Goal: Information Seeking & Learning: Check status

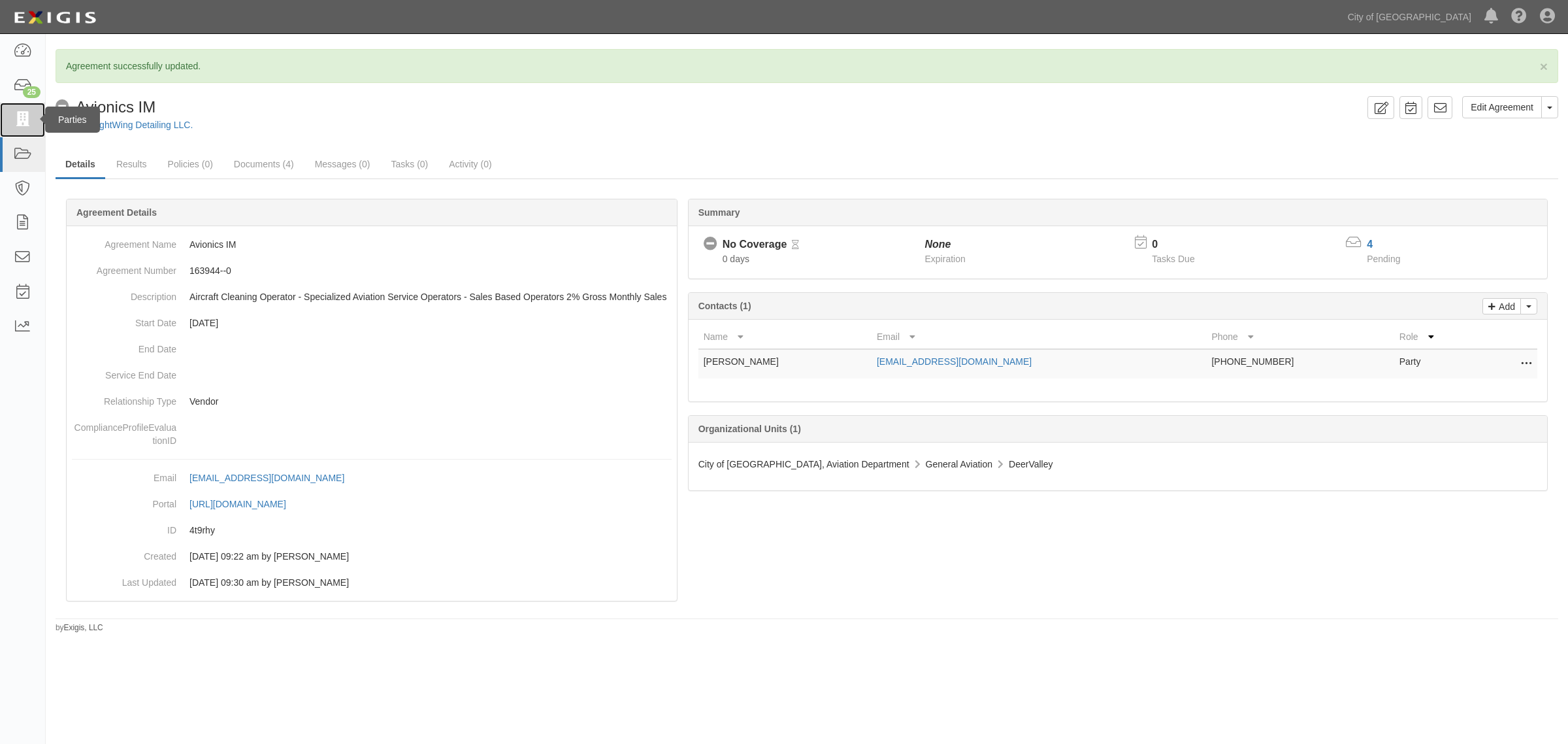
click at [20, 113] on icon at bounding box center [22, 120] width 18 height 15
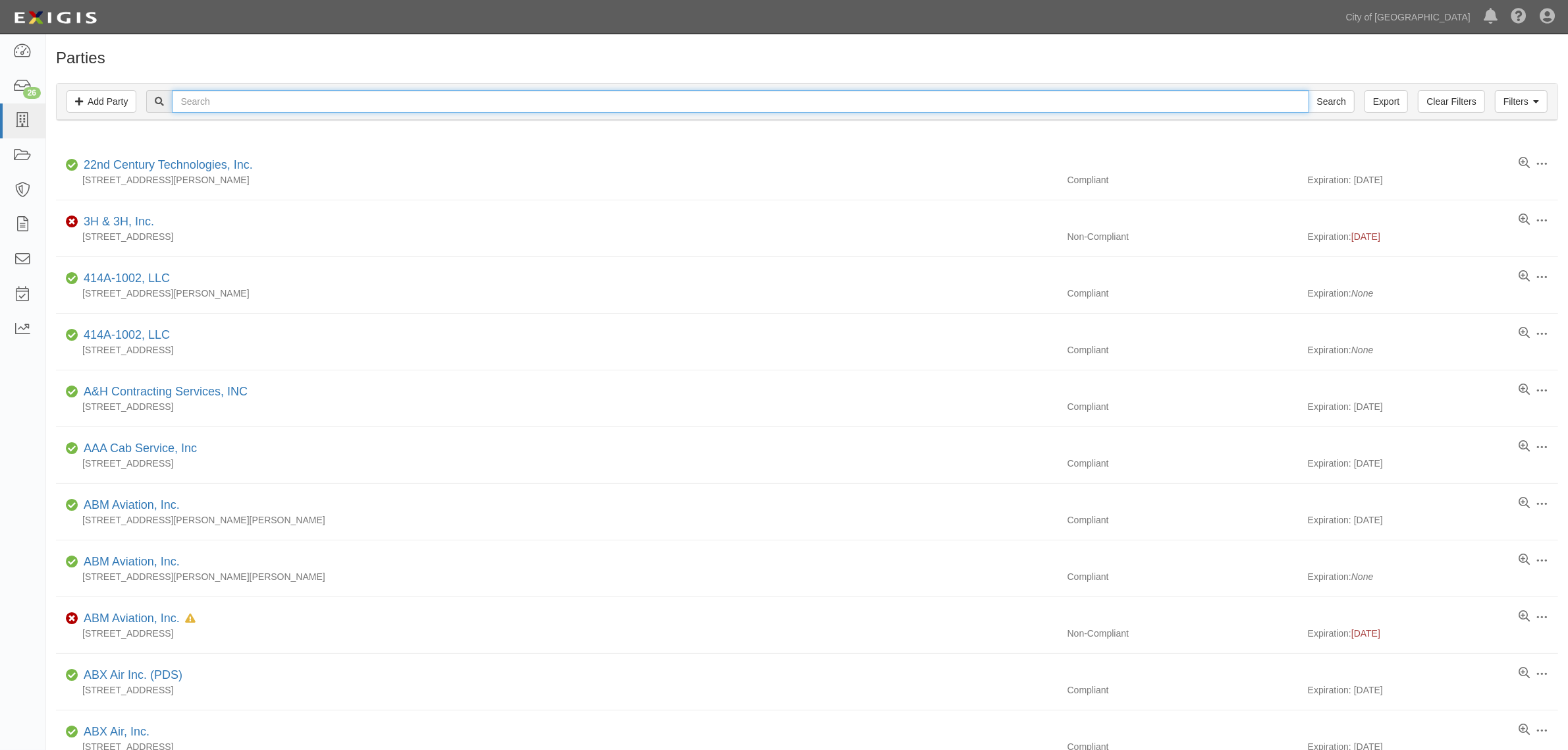
click at [330, 103] on input "text" at bounding box center [740, 101] width 1137 height 22
type input "simpson walker"
click at [1309, 90] on input "Search" at bounding box center [1332, 101] width 46 height 22
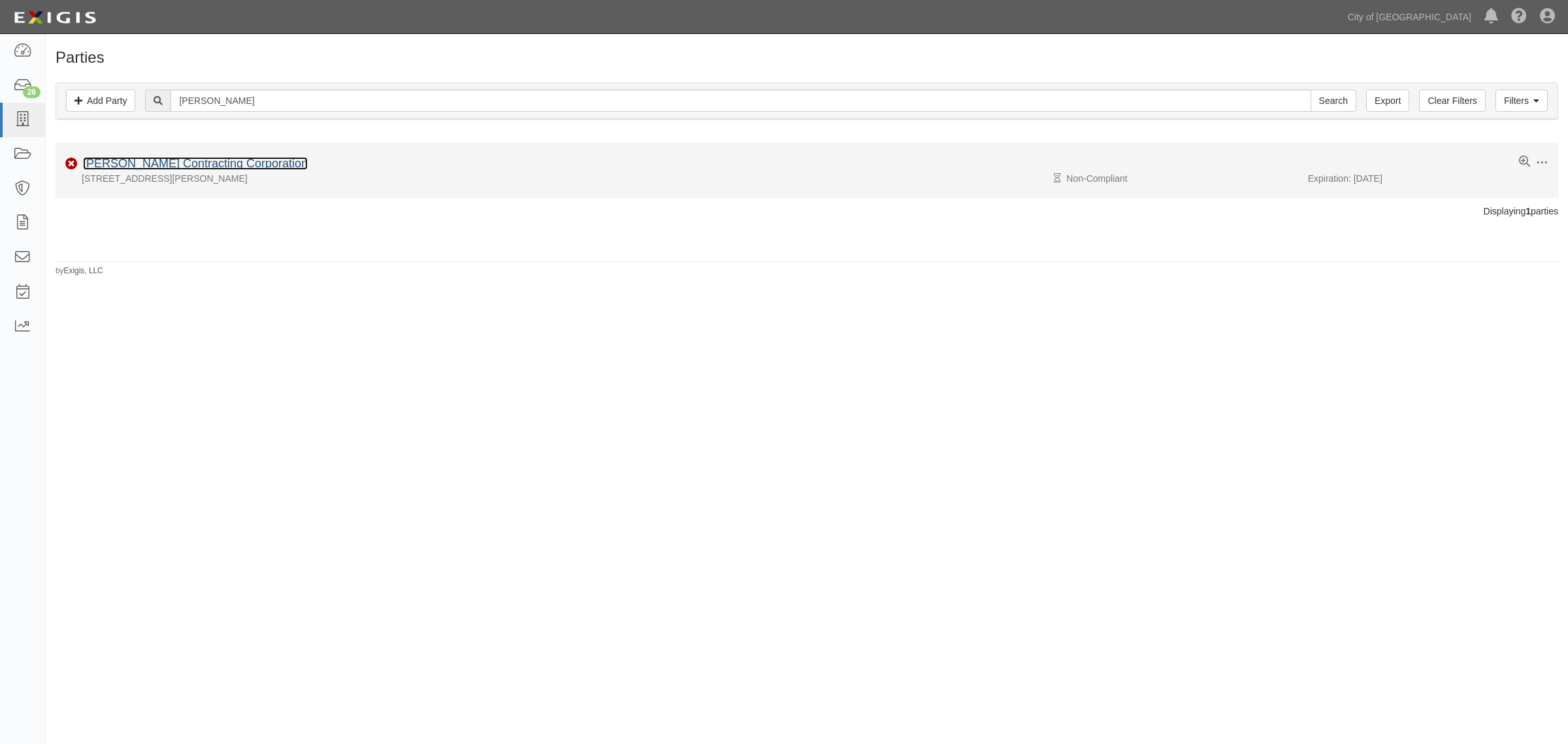
click at [168, 168] on link "[PERSON_NAME] Contracting Corporation" at bounding box center [195, 163] width 225 height 13
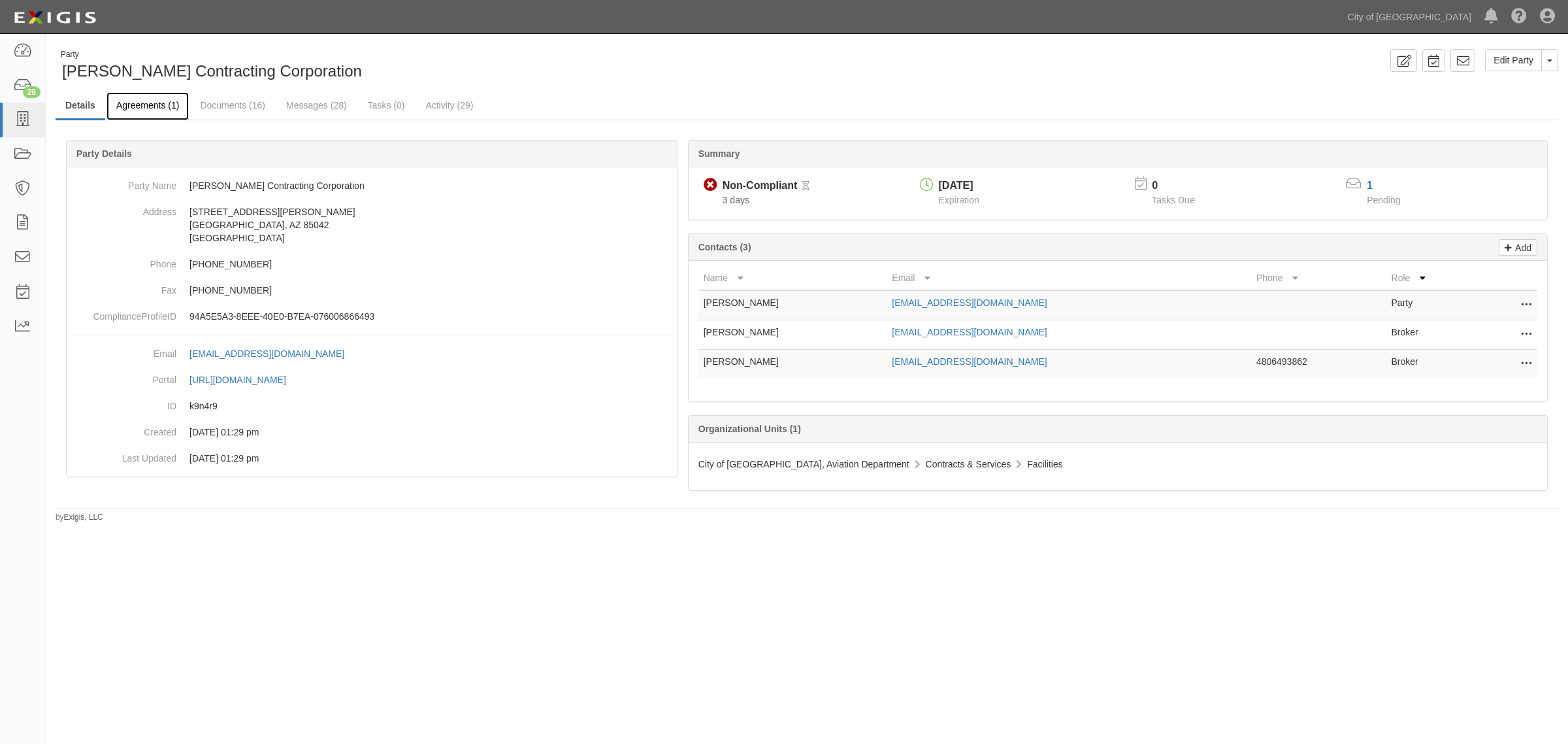
click at [154, 113] on link "Agreements (1)" at bounding box center [147, 107] width 82 height 28
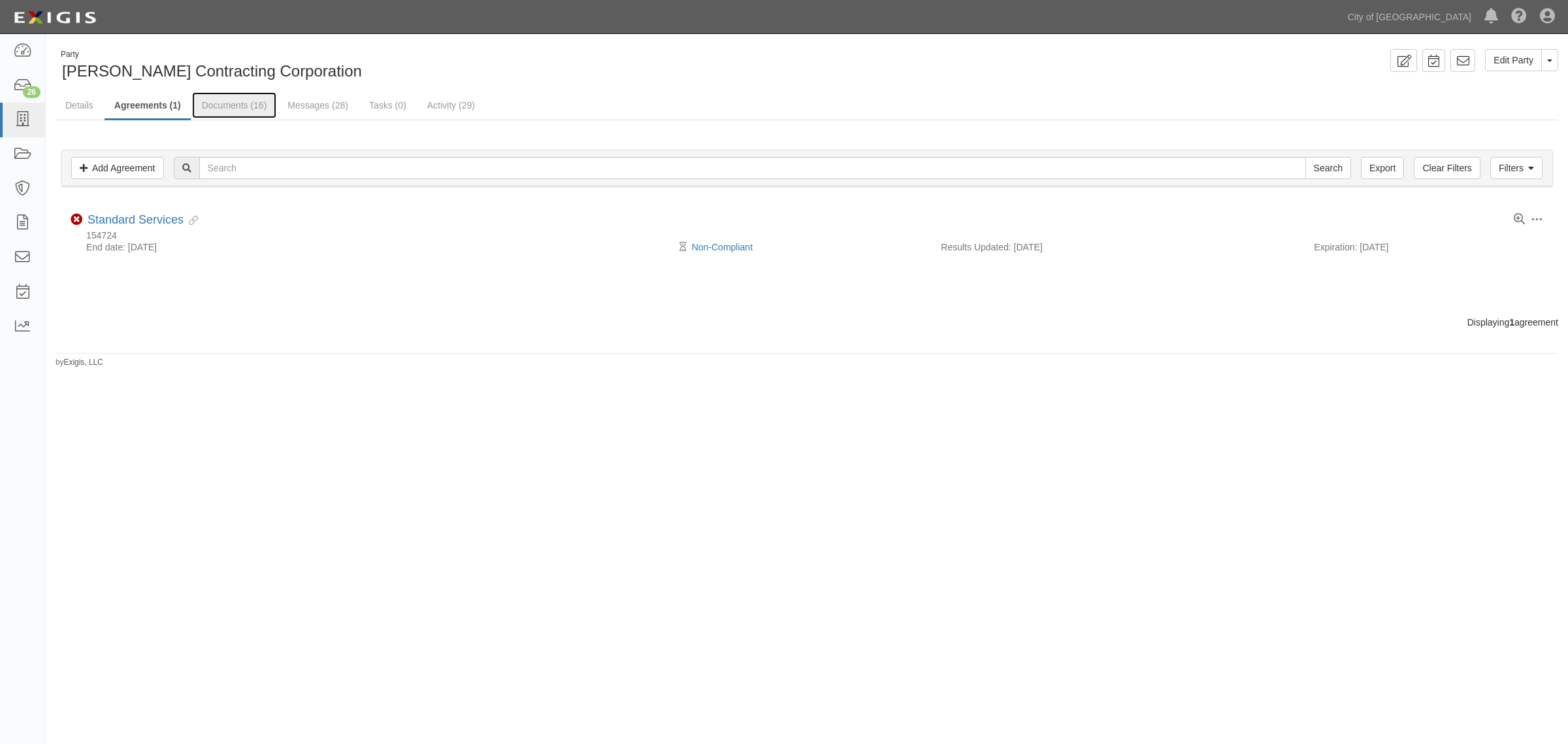
click at [221, 117] on link "Documents (16)" at bounding box center [234, 105] width 85 height 26
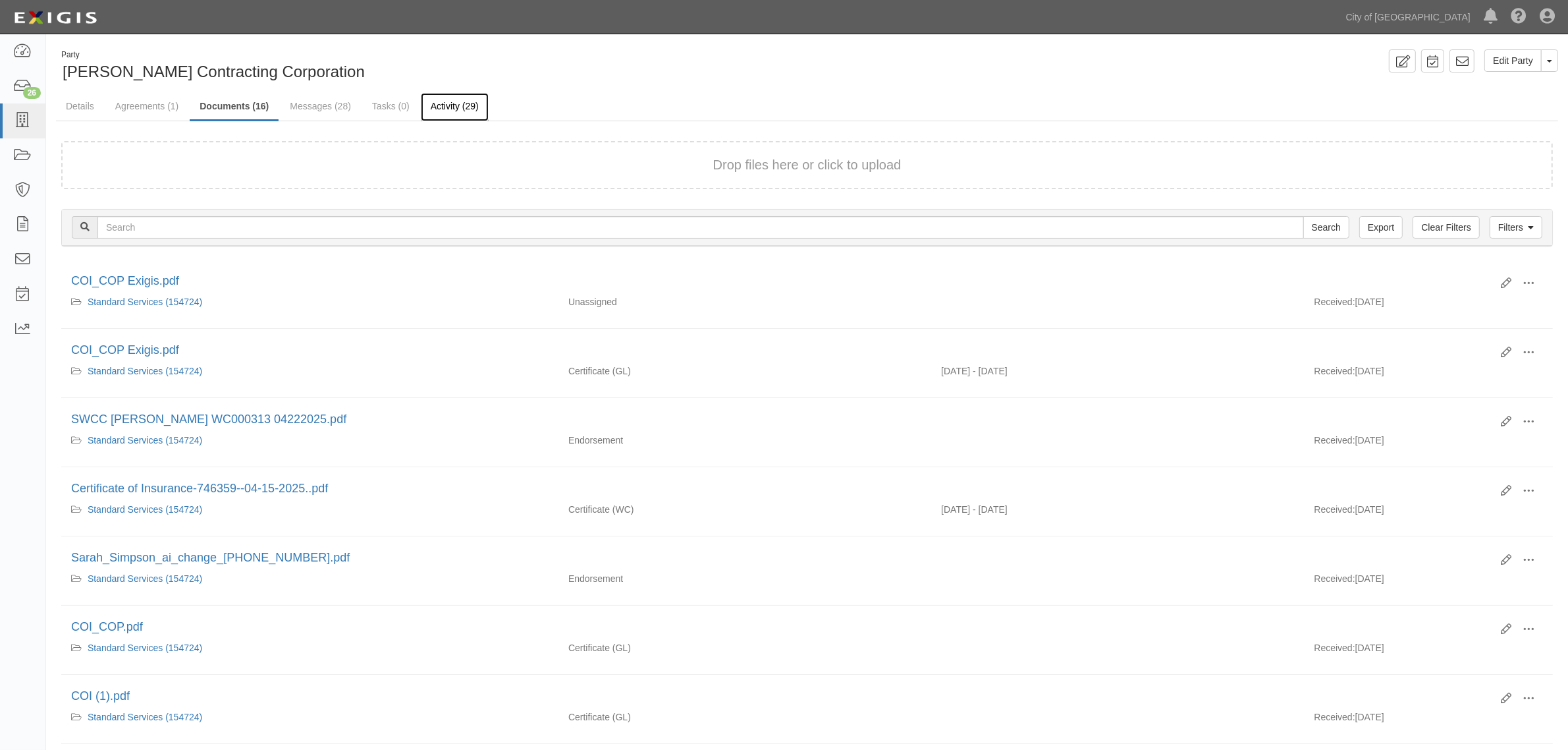
click at [425, 109] on link "Activity (29)" at bounding box center [455, 107] width 68 height 28
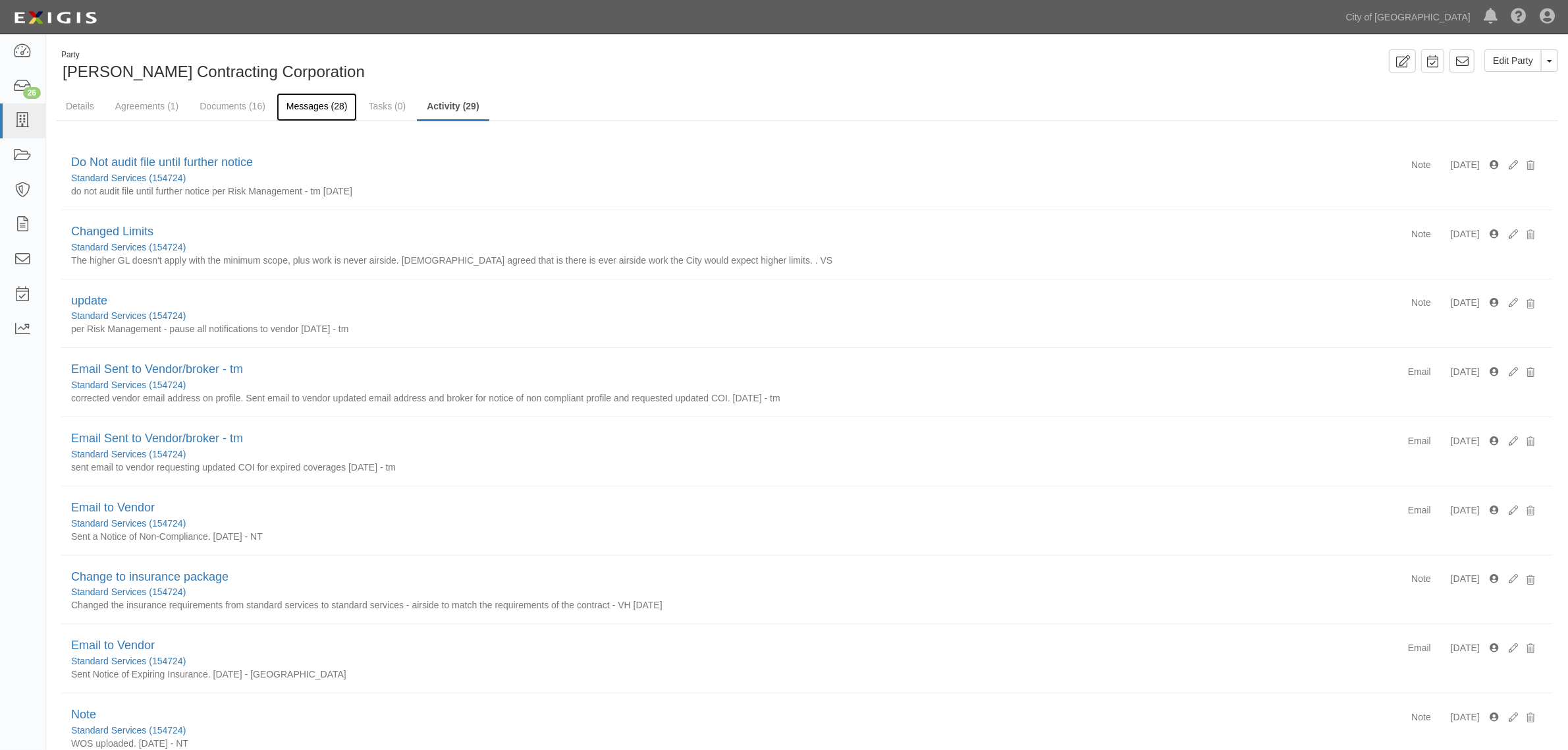
click at [309, 109] on link "Messages (28)" at bounding box center [317, 107] width 81 height 28
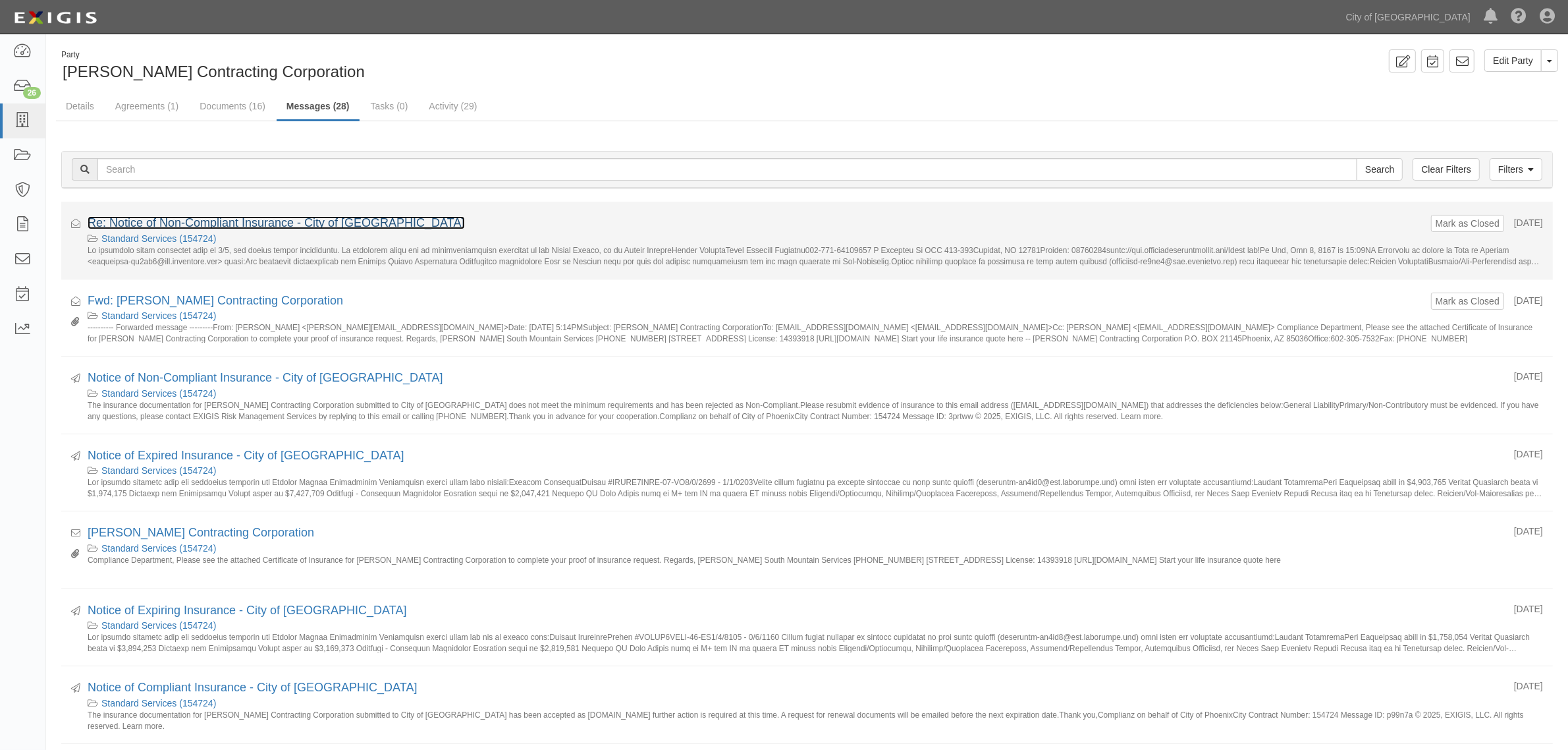
click at [308, 223] on link "Re: Notice of Non-Compliant Insurance - City of [GEOGRAPHIC_DATA]" at bounding box center [276, 223] width 377 height 13
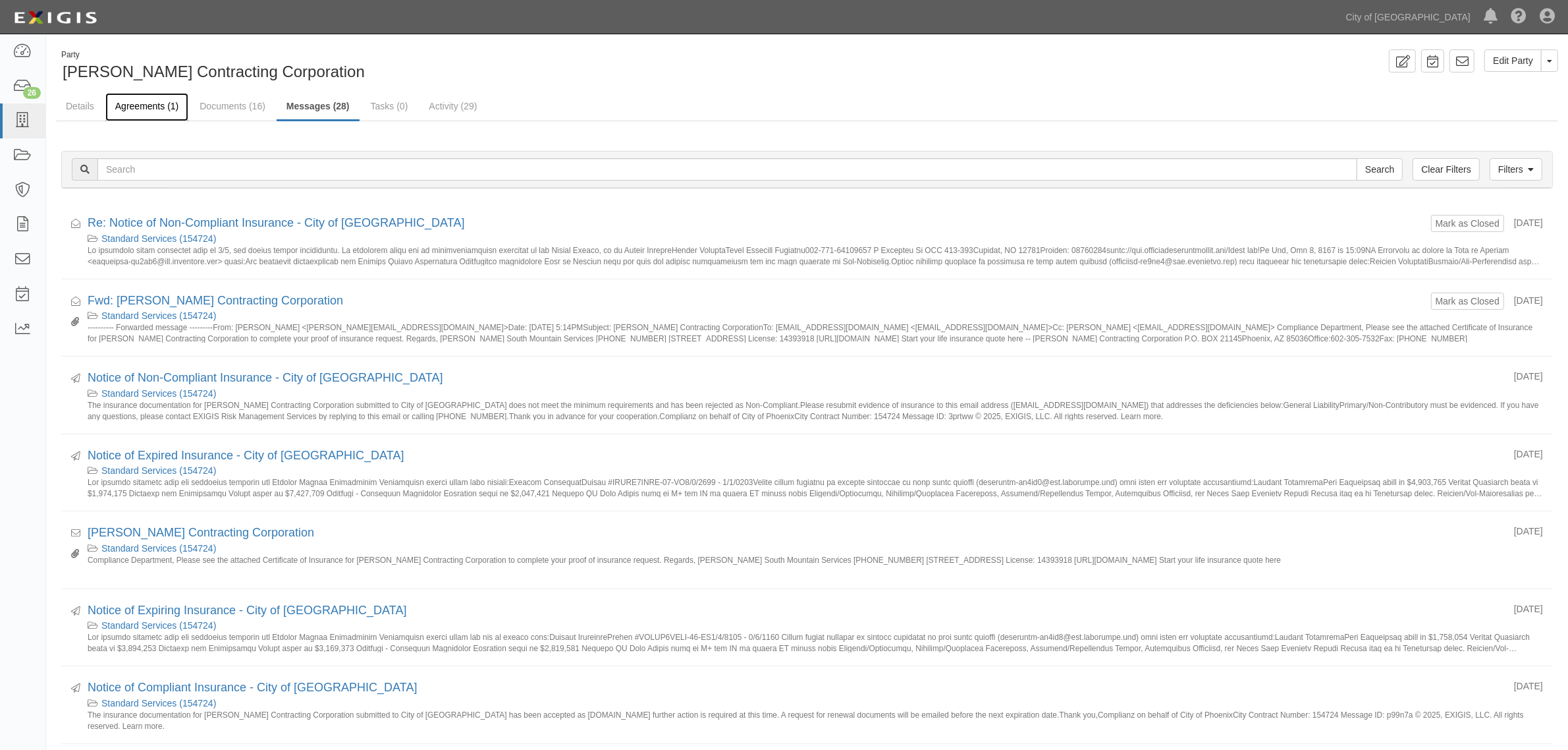
click at [159, 100] on link "Agreements (1)" at bounding box center [147, 107] width 83 height 28
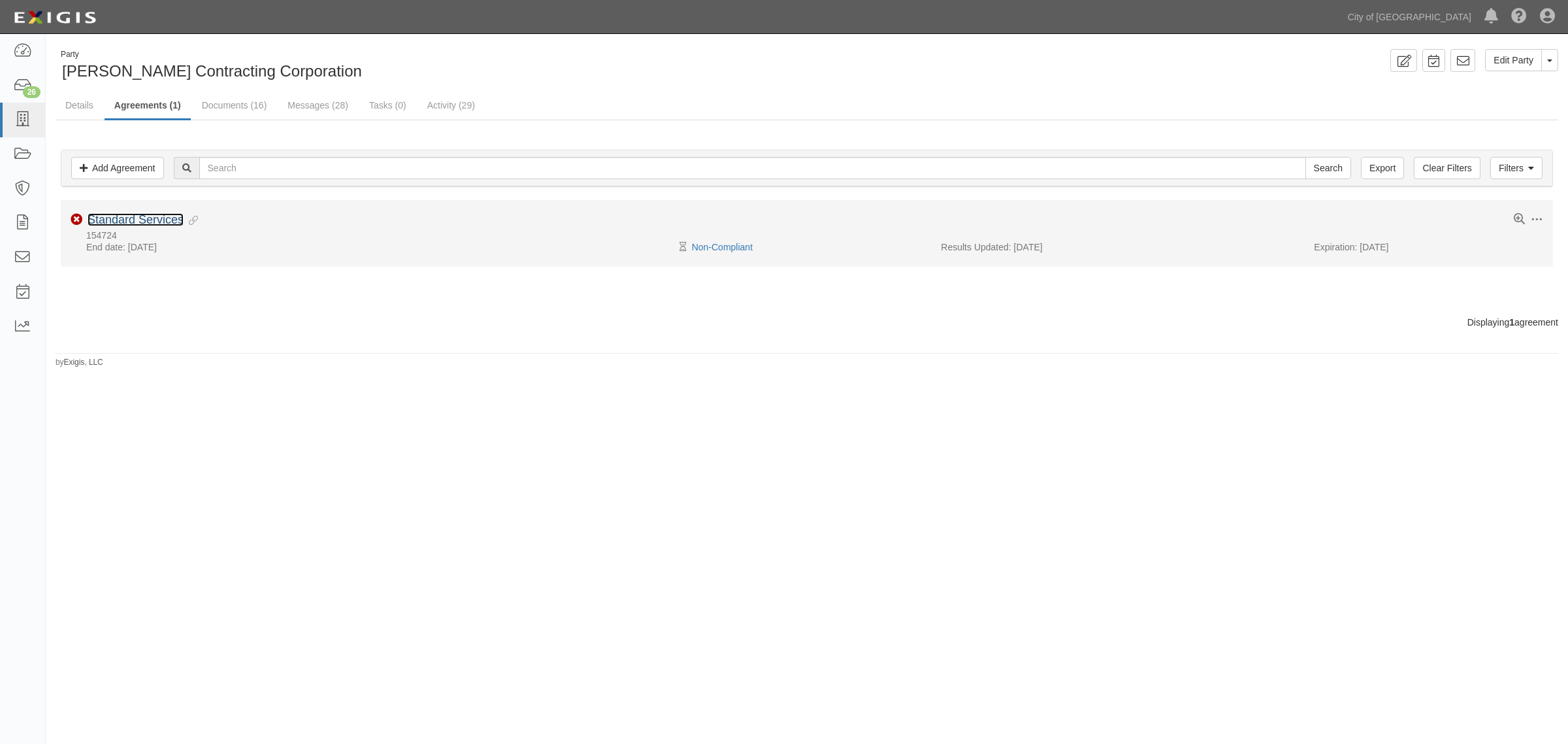
click at [152, 219] on link "Standard Services" at bounding box center [135, 219] width 96 height 13
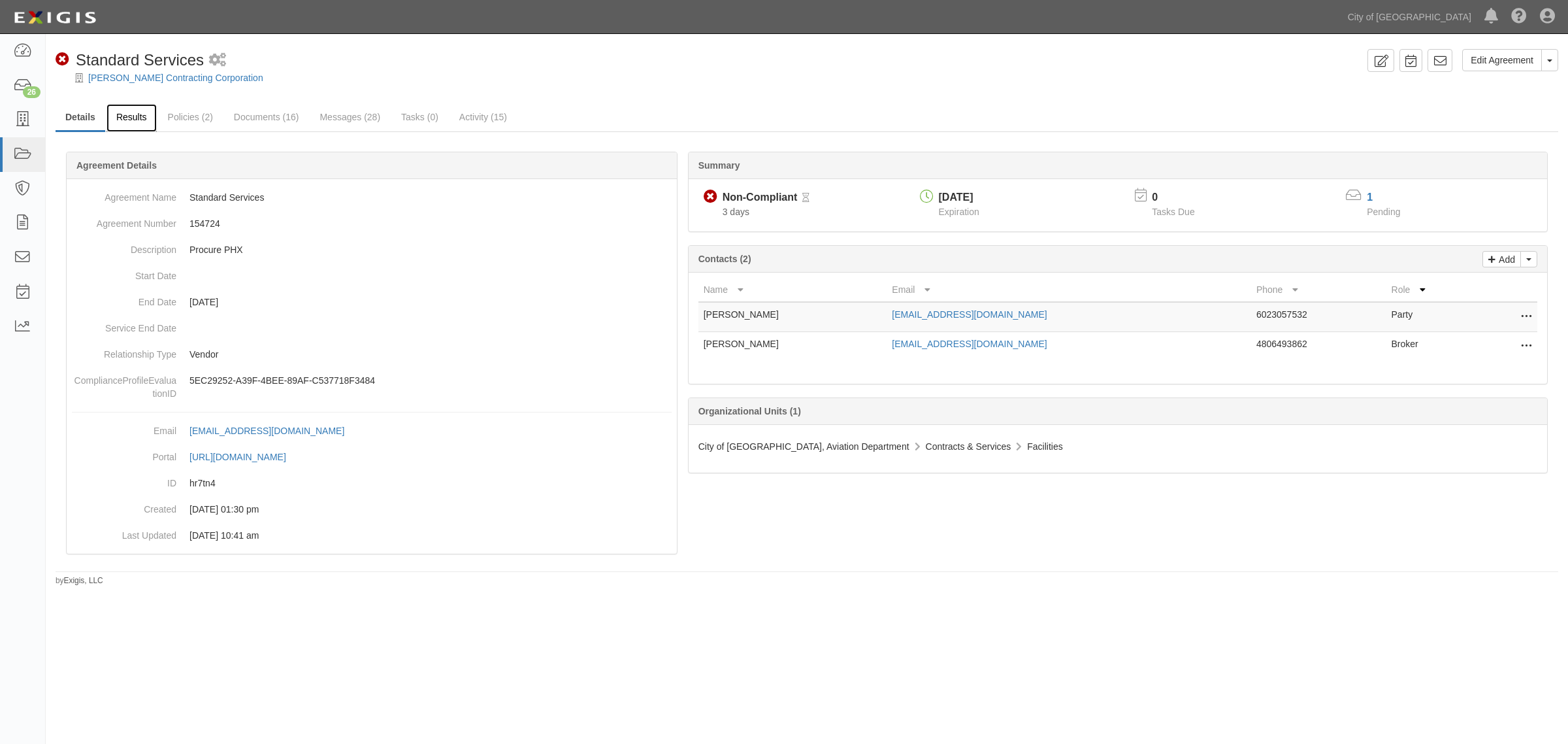
click at [123, 115] on link "Results" at bounding box center [132, 118] width 50 height 28
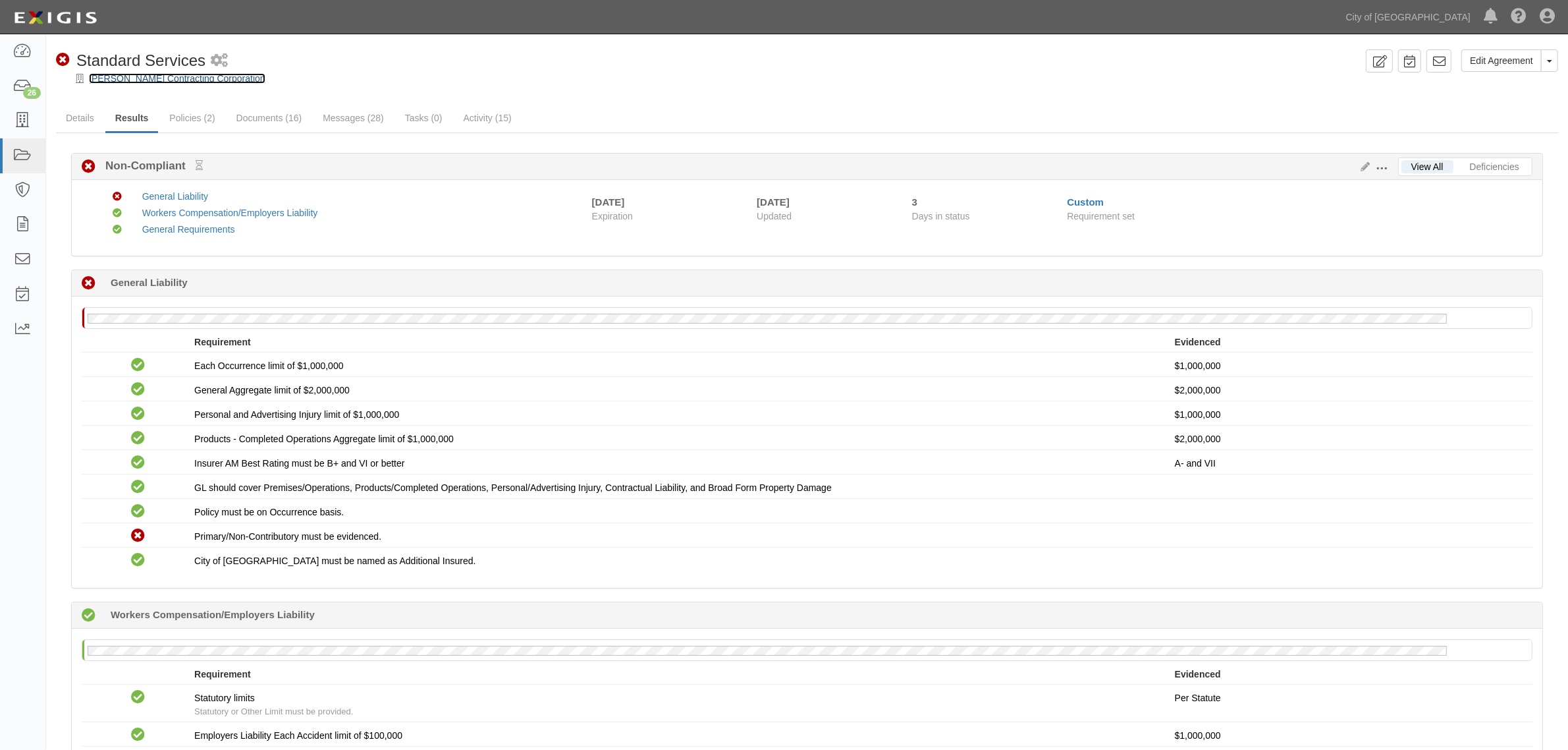
click at [133, 77] on link "[PERSON_NAME] Contracting Corporation" at bounding box center [178, 78] width 177 height 10
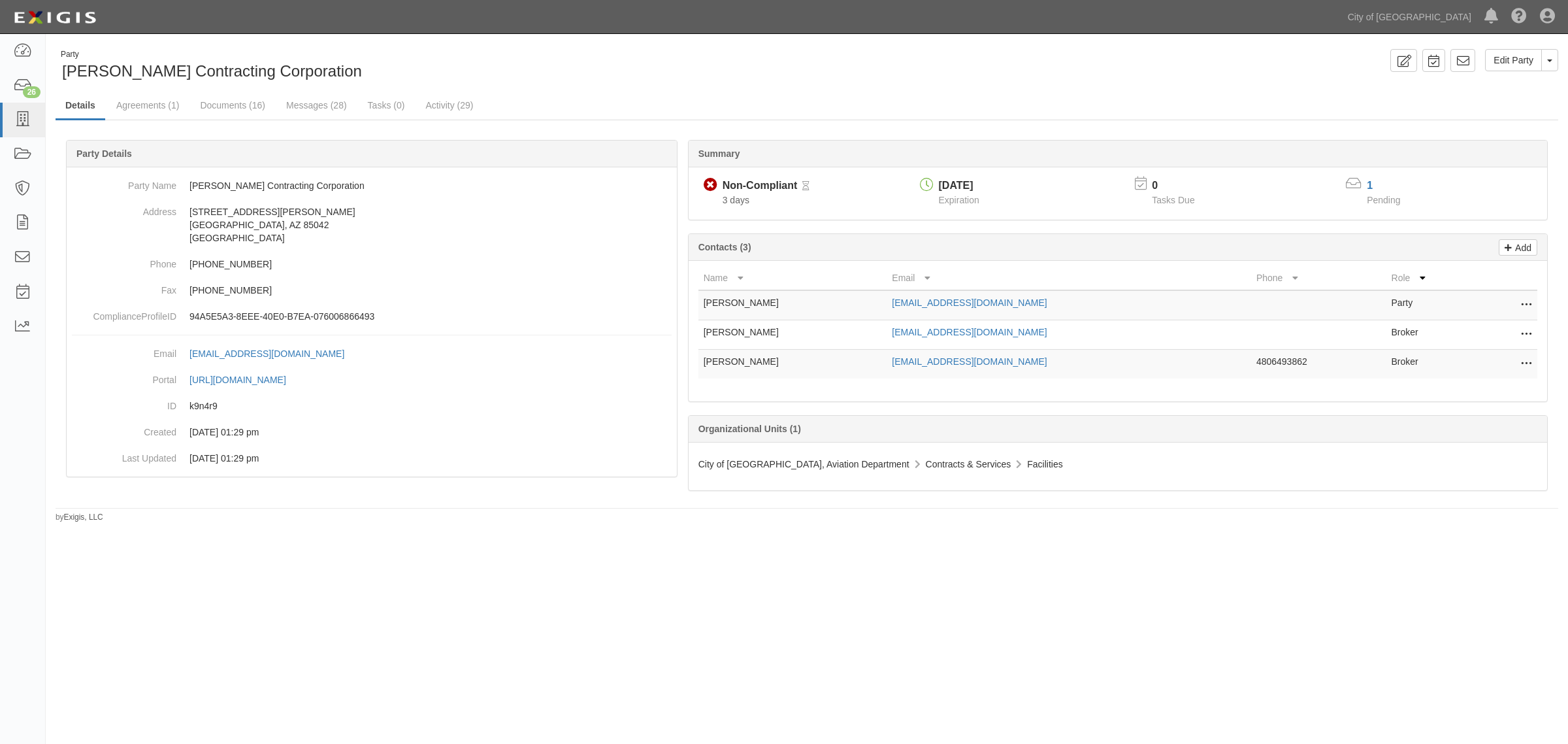
click at [1521, 329] on icon at bounding box center [1526, 335] width 10 height 17
click at [838, 229] on div "Summary Non-Compliant Non-Compliant Pending Review 3 days 04/18/2026 Expiration…" at bounding box center [1118, 322] width 871 height 364
click at [132, 101] on link "Agreements (1)" at bounding box center [147, 107] width 82 height 28
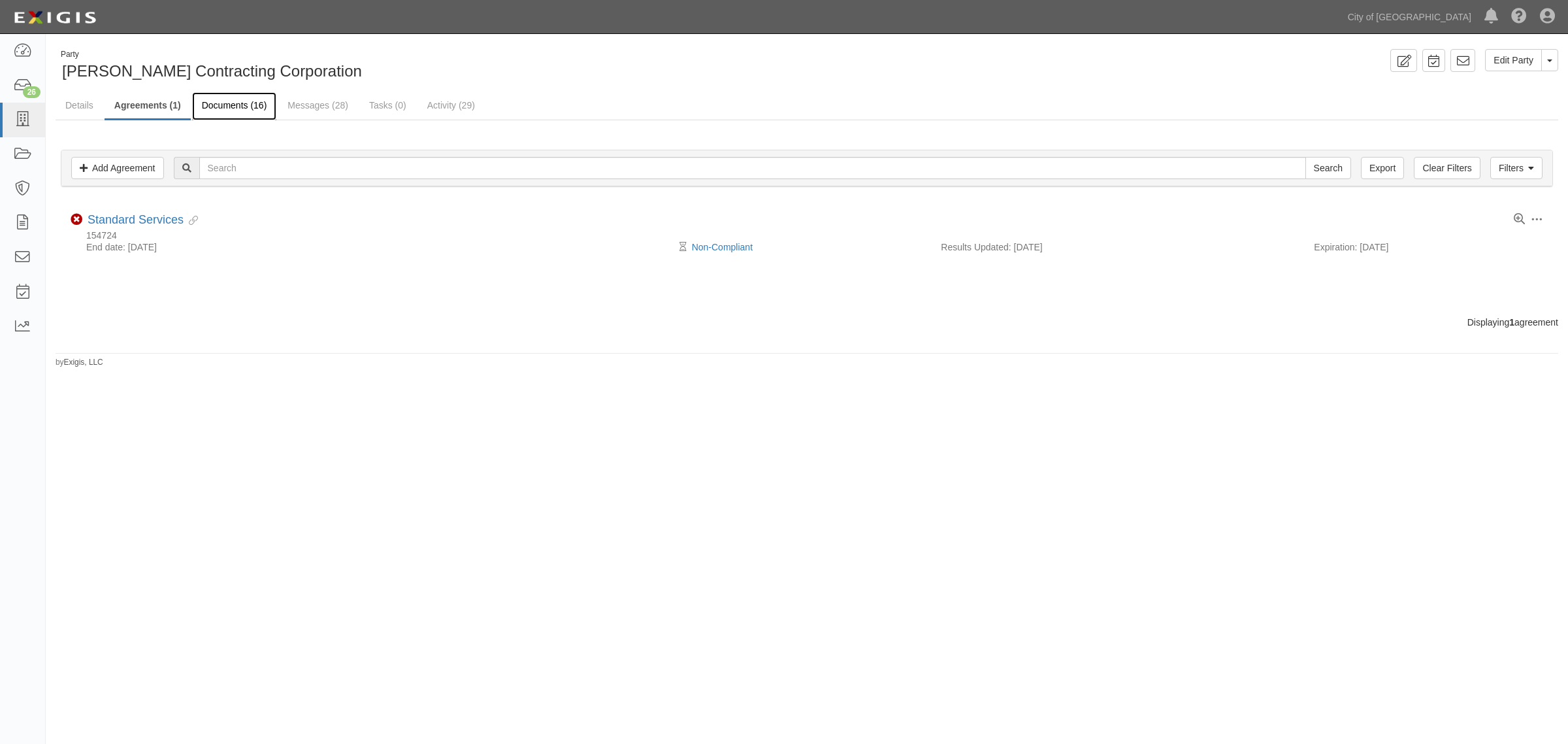
click at [253, 99] on link "Documents (16)" at bounding box center [234, 107] width 85 height 28
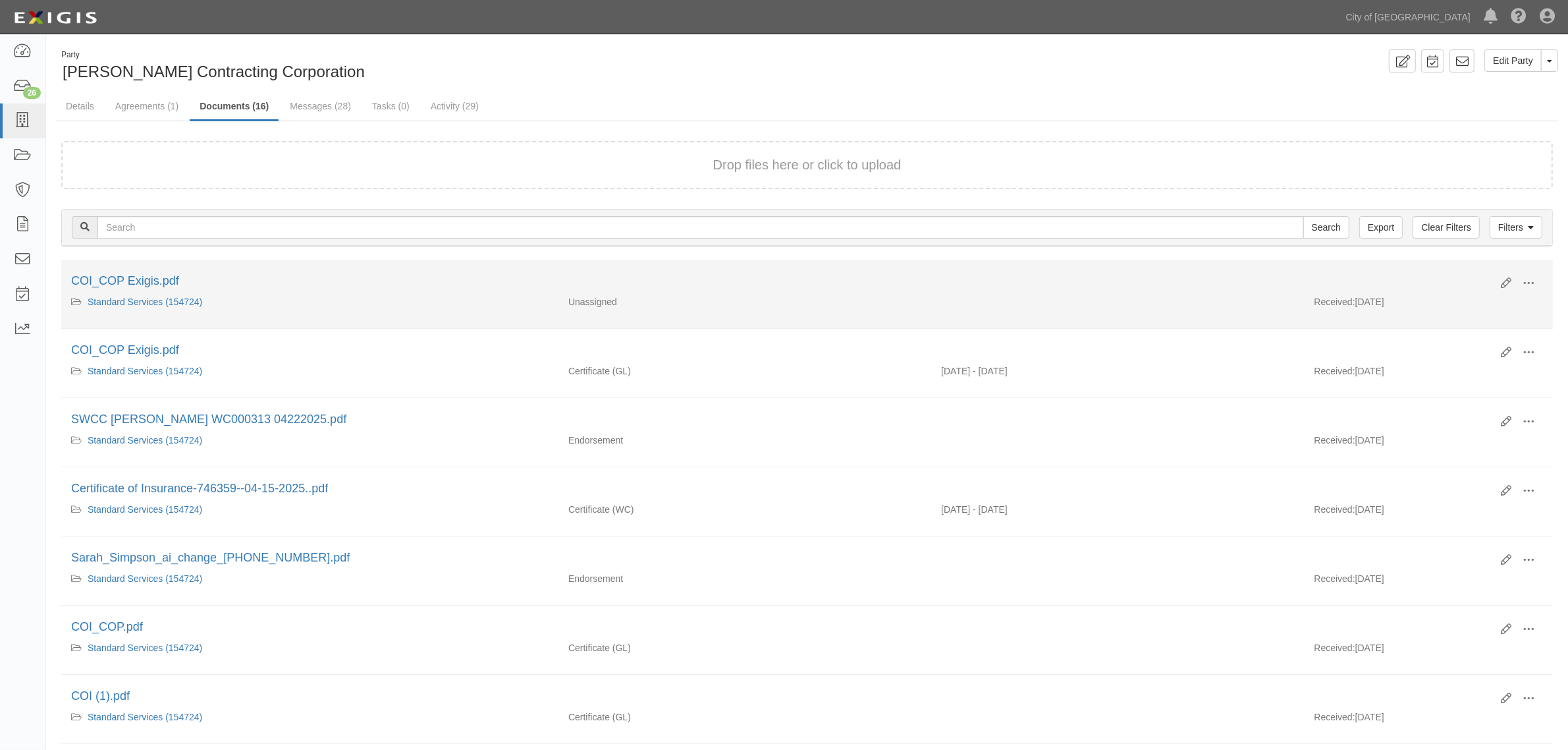
click at [138, 273] on div "COI_COP Exigis.pdf" at bounding box center [781, 282] width 1420 height 17
click at [137, 277] on link "COI_COP Exigis.pdf" at bounding box center [125, 280] width 108 height 13
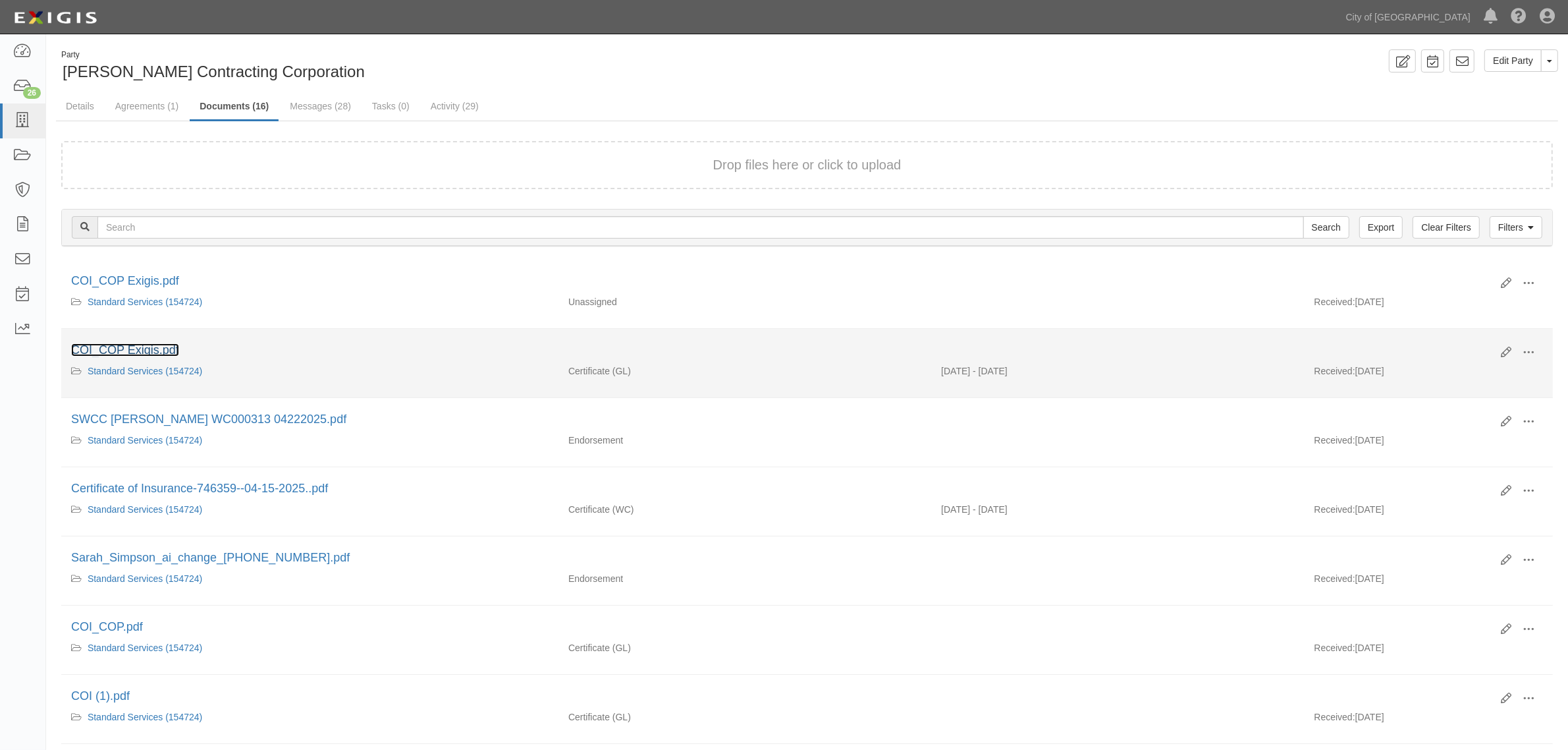
click at [162, 347] on link "COI_COP Exigis.pdf" at bounding box center [125, 350] width 108 height 13
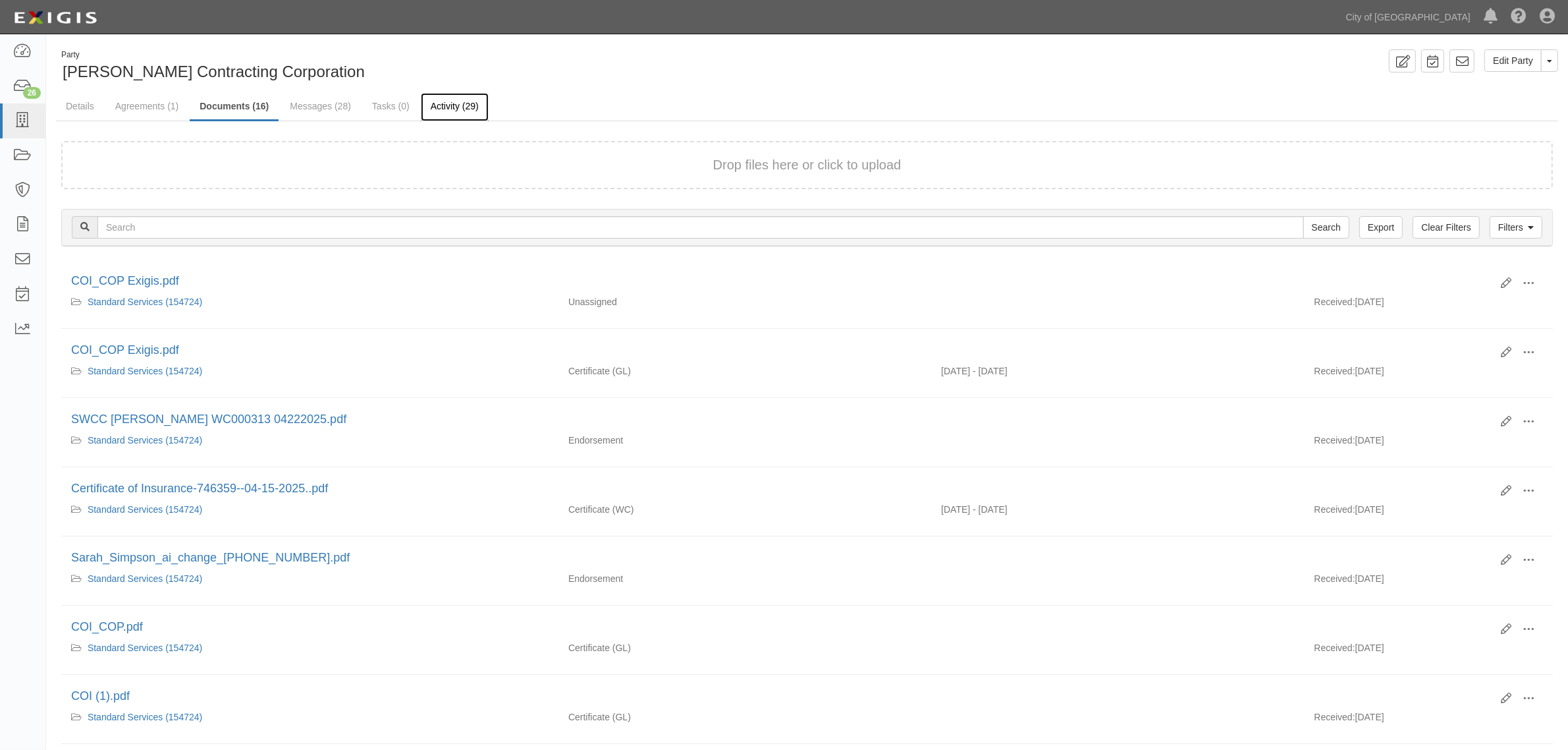
click at [448, 97] on link "Activity (29)" at bounding box center [455, 107] width 68 height 28
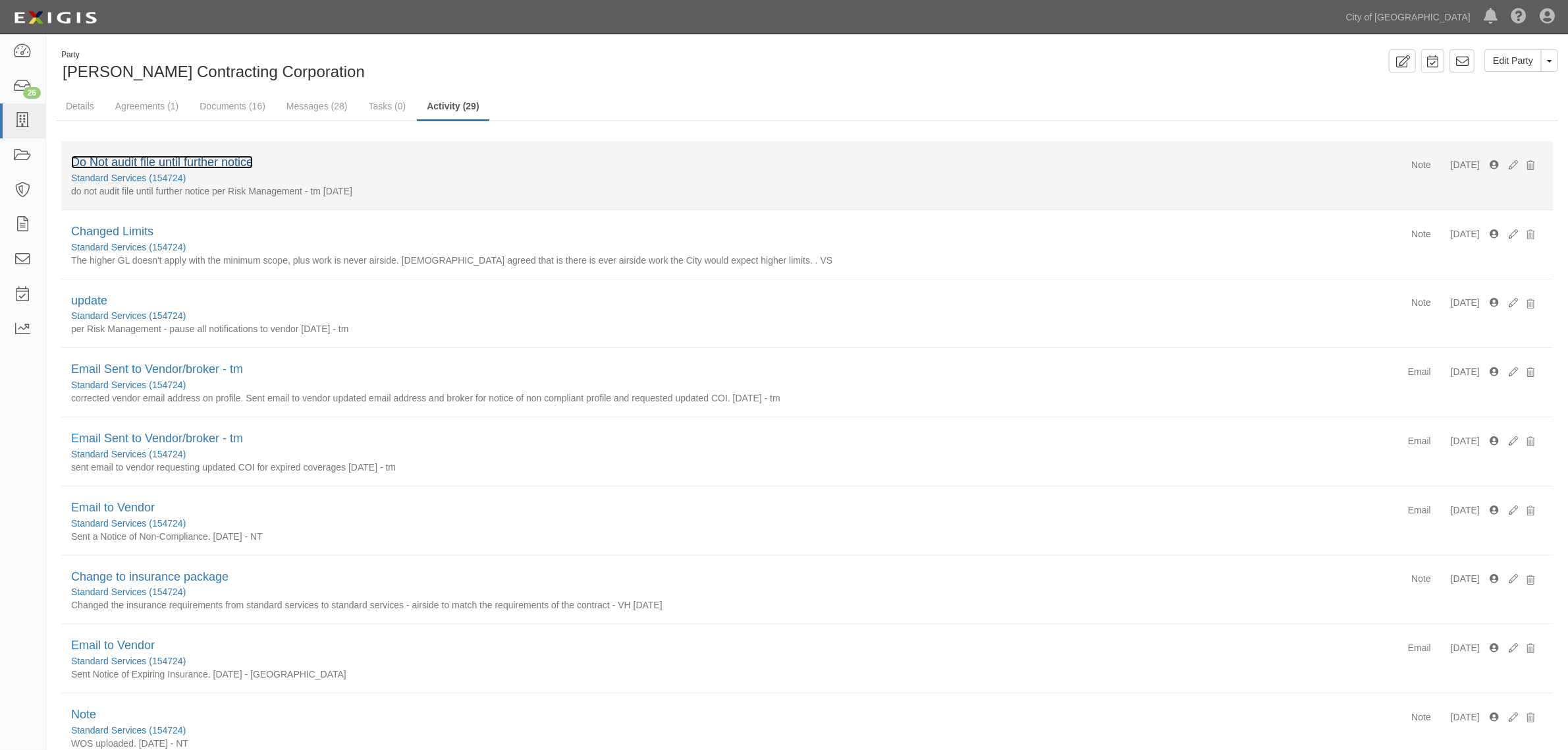
click at [127, 159] on link "Do Not audit file until further notice" at bounding box center [162, 162] width 181 height 13
